Goal: Task Accomplishment & Management: Manage account settings

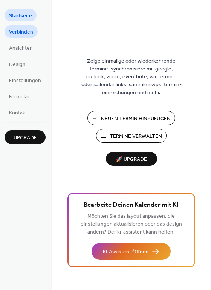
click at [21, 32] on span "Verbinden" at bounding box center [21, 32] width 24 height 8
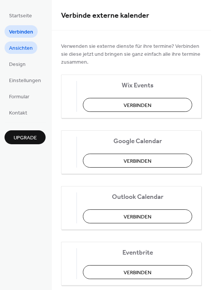
click at [20, 47] on span "Ansichten" at bounding box center [21, 48] width 24 height 8
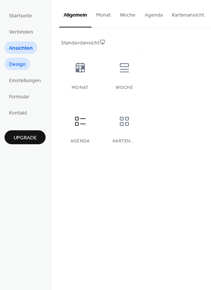
click at [20, 63] on span "Design" at bounding box center [17, 65] width 17 height 8
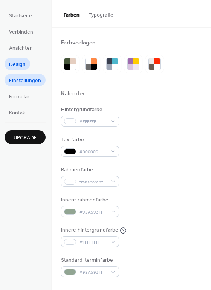
click at [20, 81] on span "Einstellungen" at bounding box center [25, 81] width 32 height 8
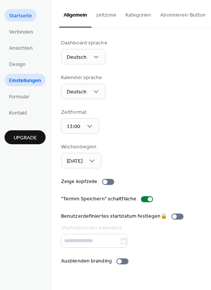
click at [26, 12] on span "Startseite" at bounding box center [20, 16] width 23 height 8
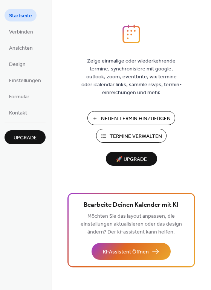
click at [127, 136] on span "Termine Verwalten" at bounding box center [135, 136] width 52 height 8
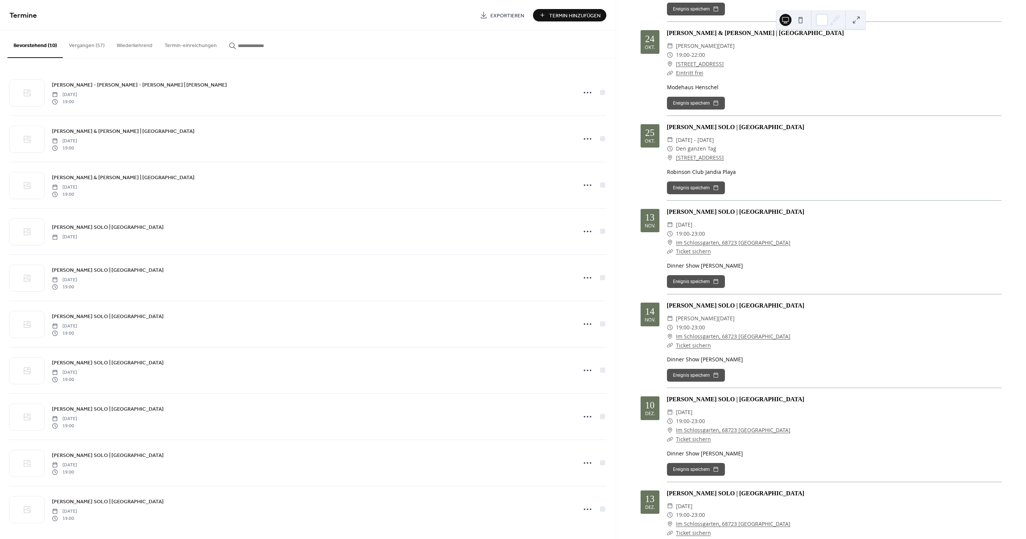
scroll to position [207, 0]
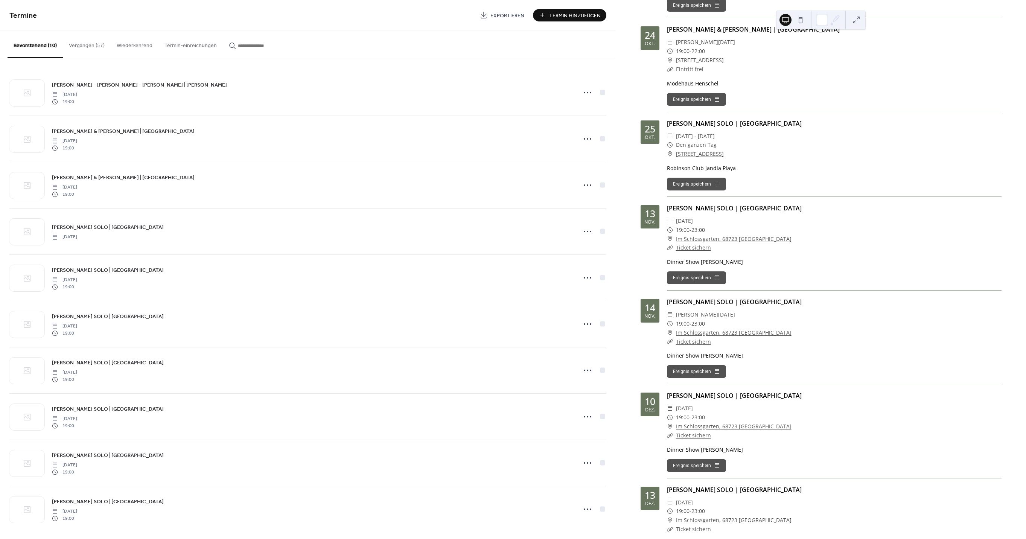
click at [801, 19] on button at bounding box center [800, 20] width 12 height 12
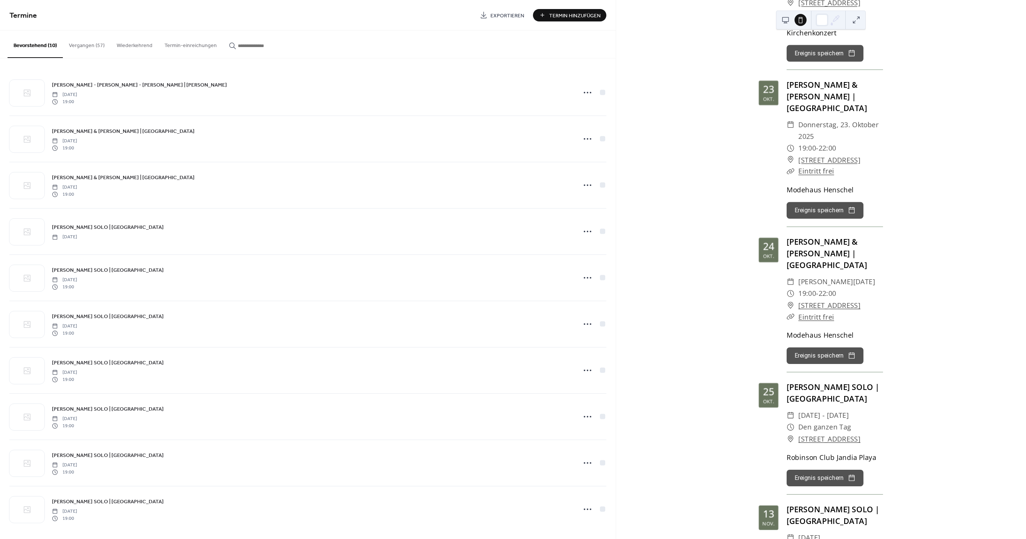
scroll to position [0, 0]
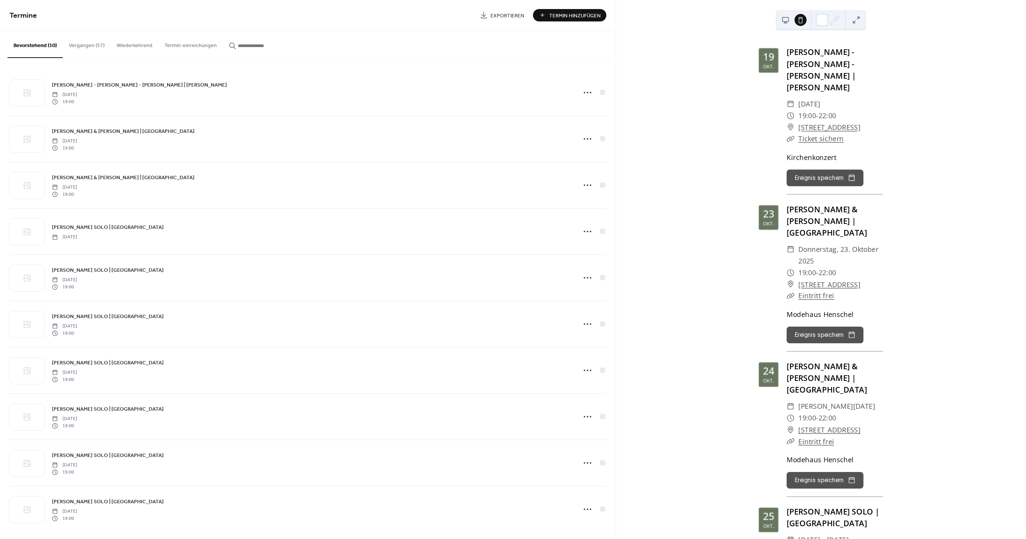
click at [788, 20] on button at bounding box center [785, 20] width 12 height 12
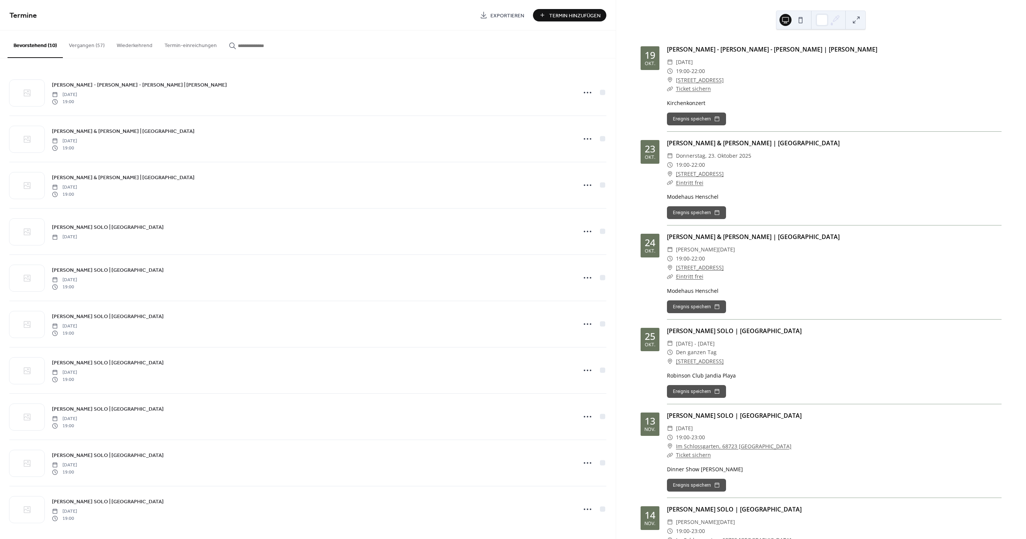
click at [511, 13] on span "Exportieren" at bounding box center [507, 16] width 34 height 8
click at [557, 15] on span "Termin Hinzufügen" at bounding box center [575, 16] width 52 height 8
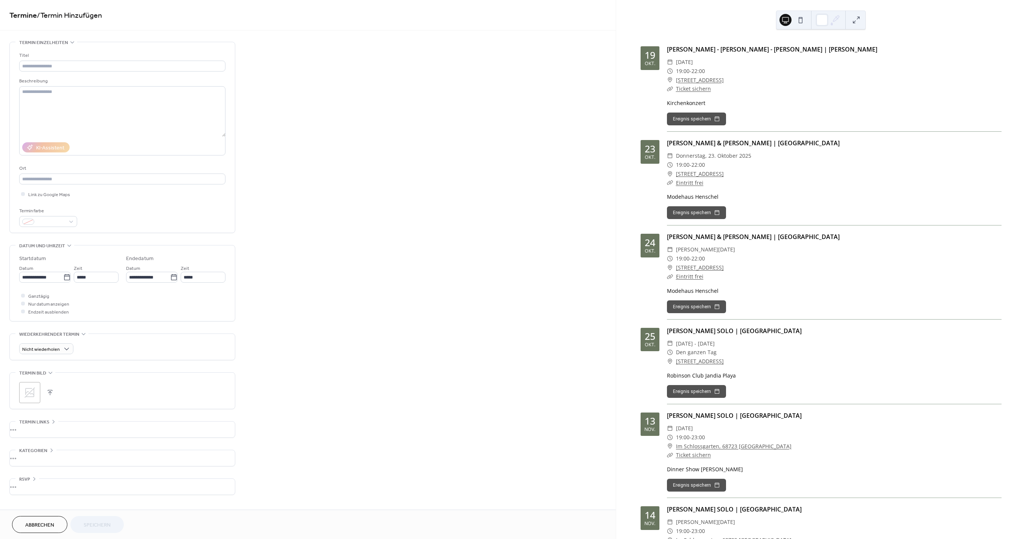
click at [35, 525] on span "Abbrechen" at bounding box center [39, 525] width 29 height 8
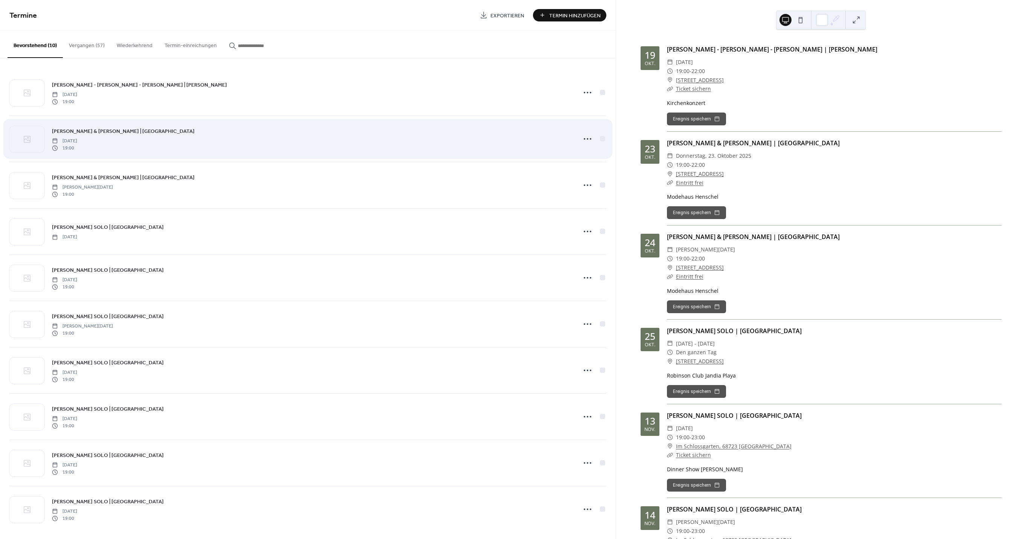
scroll to position [2, 0]
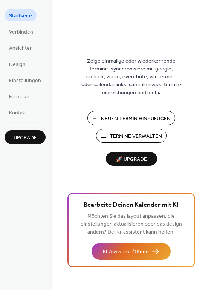
click at [20, 56] on ul "Startseite Verbinden Ansichten Design Einstellungen Formular Kontakt" at bounding box center [25, 63] width 41 height 109
click at [23, 47] on span "Ansichten" at bounding box center [21, 48] width 24 height 8
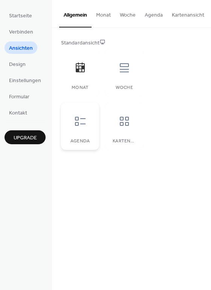
click at [79, 137] on div "Agenda" at bounding box center [80, 125] width 38 height 47
click at [17, 16] on span "Startseite" at bounding box center [20, 16] width 23 height 8
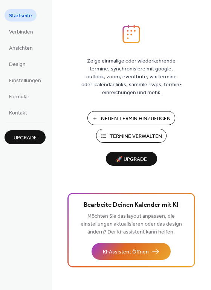
click at [122, 137] on span "Termine Verwalten" at bounding box center [135, 136] width 52 height 8
